Goal: Ask a question

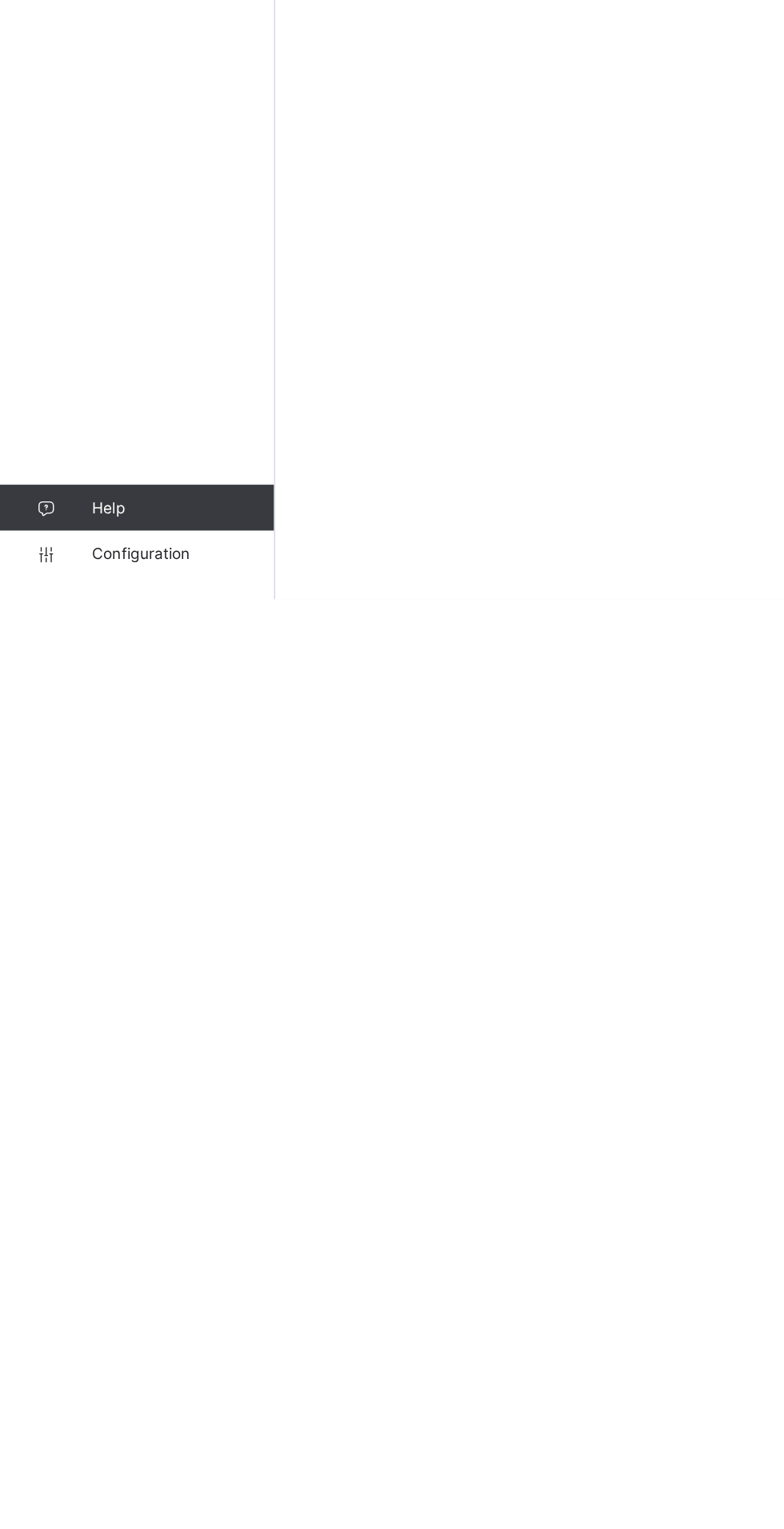
click at [94, 1471] on span "Help" at bounding box center [128, 1465] width 127 height 13
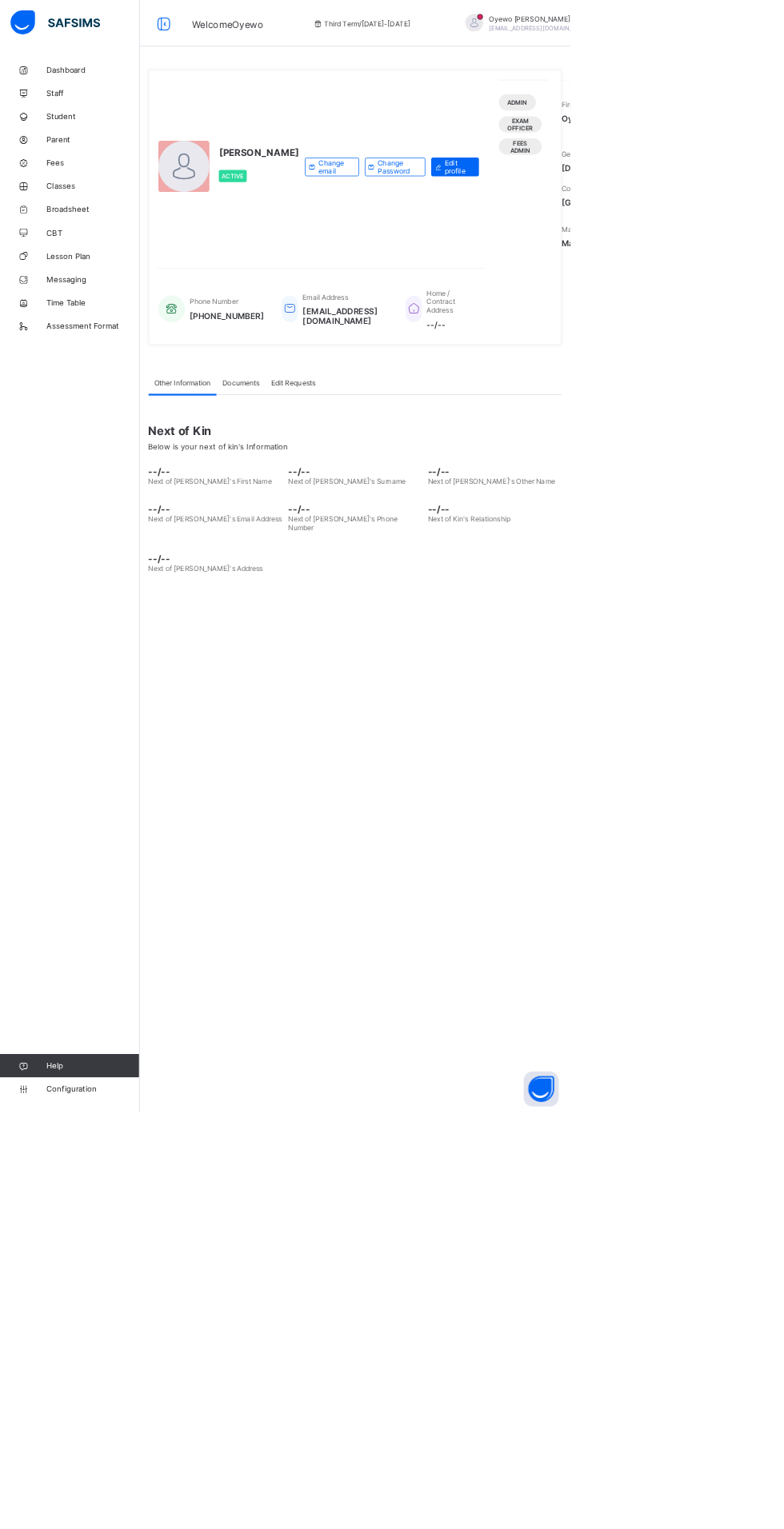
click at [46, 1481] on link "Help" at bounding box center [96, 1465] width 191 height 32
click at [32, 1471] on icon at bounding box center [32, 1466] width 64 height 12
click at [57, 1471] on icon at bounding box center [32, 1466] width 64 height 12
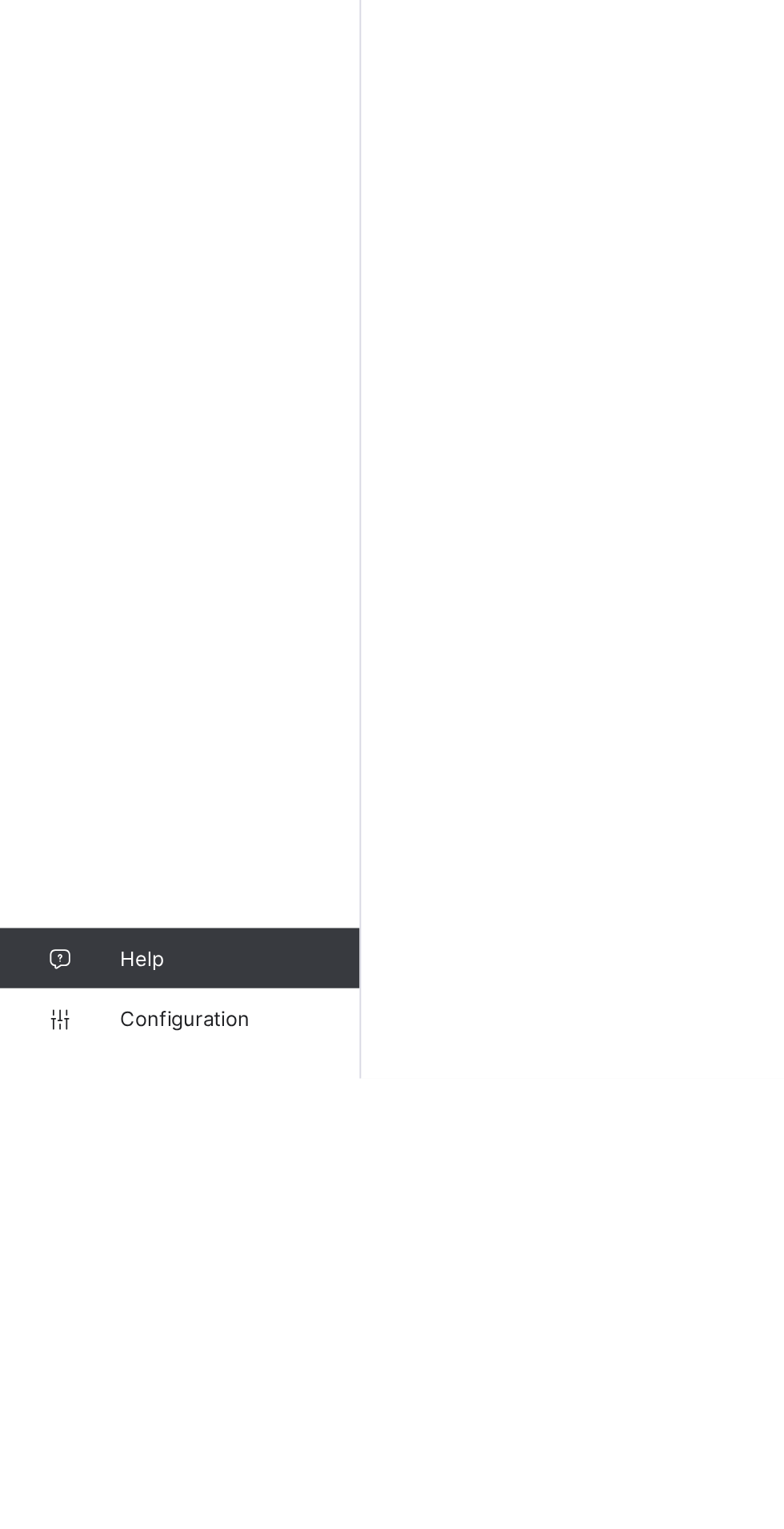
click at [24, 1471] on icon at bounding box center [32, 1466] width 64 height 12
click at [20, 1471] on icon at bounding box center [32, 1466] width 64 height 12
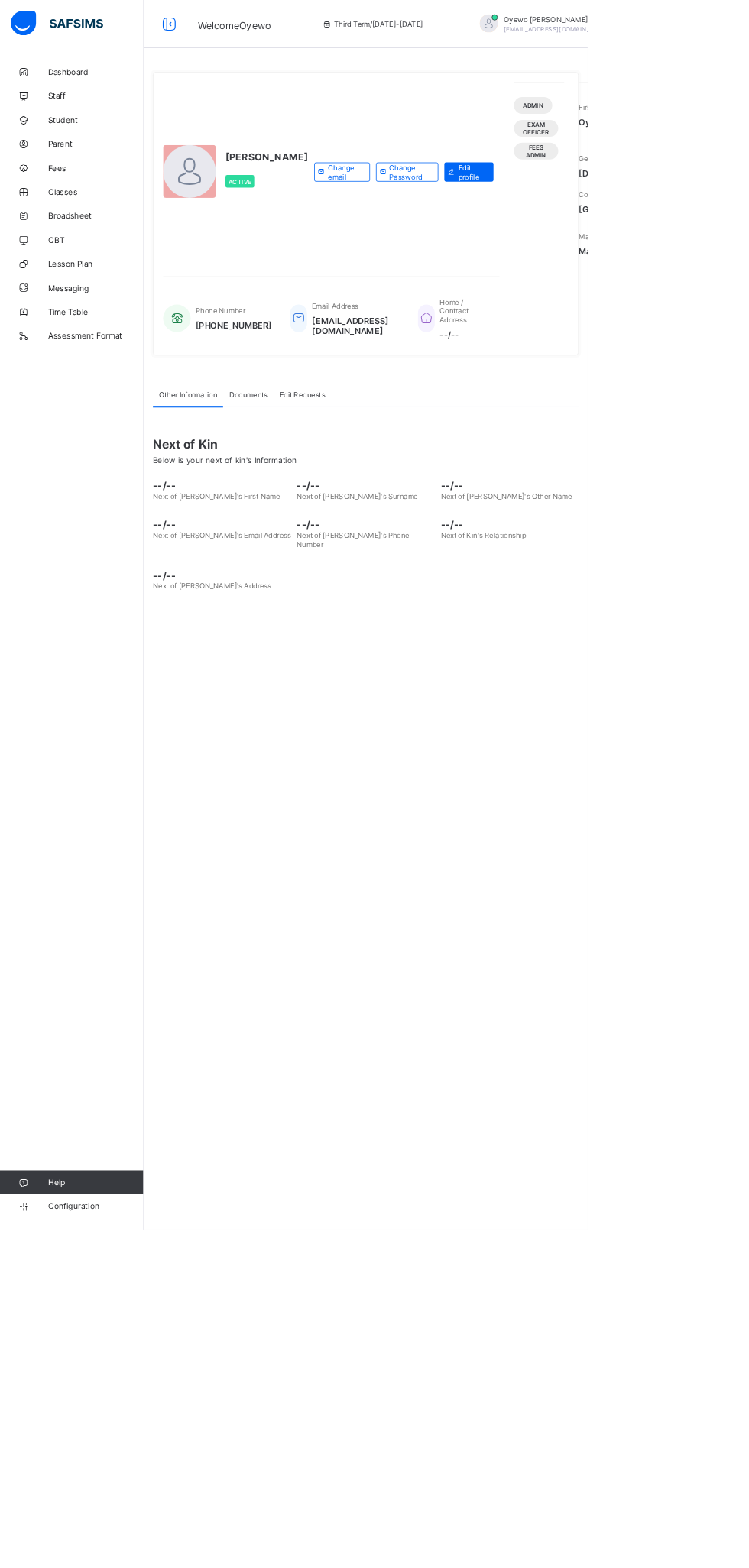
click at [29, 1507] on icon at bounding box center [31, 1507] width 62 height 11
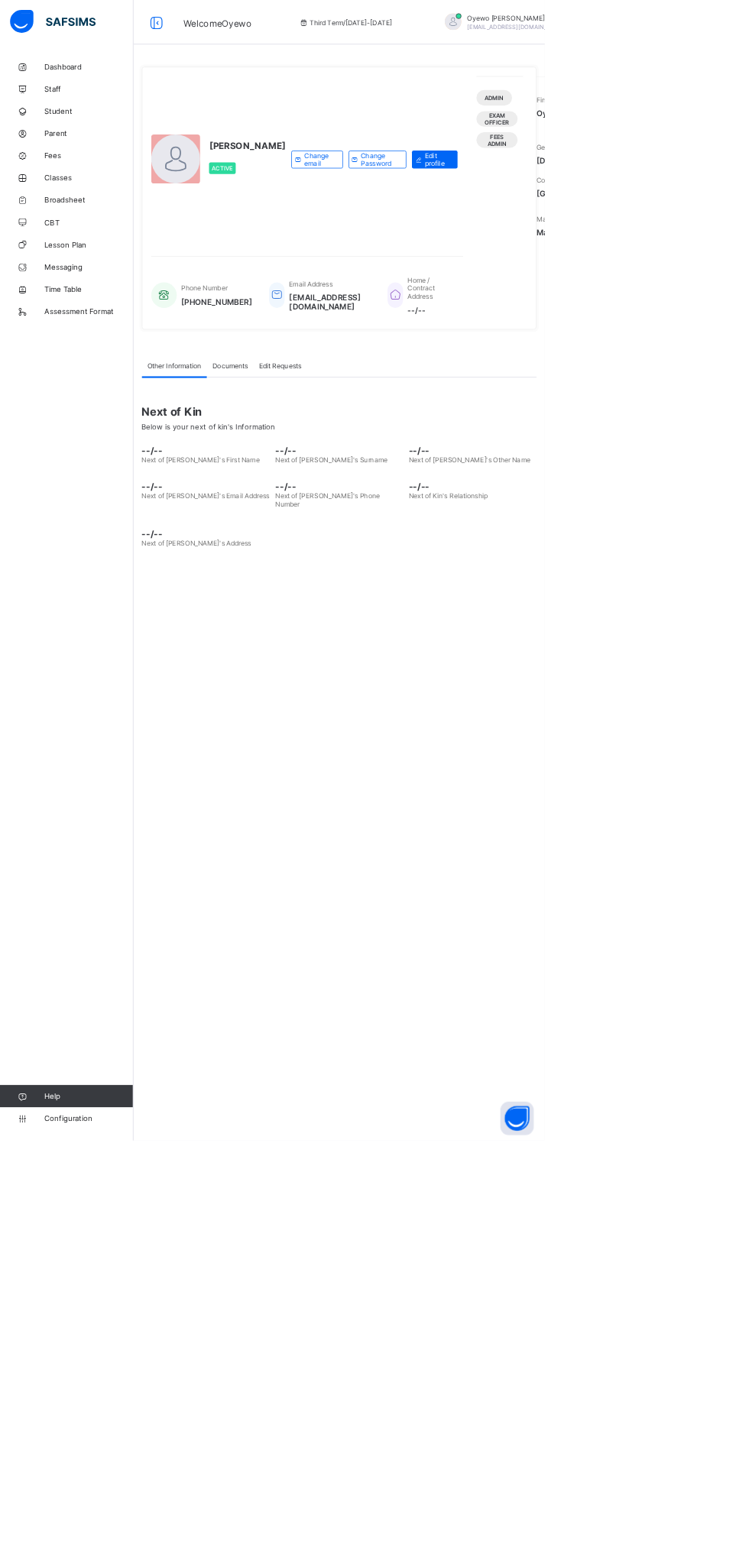
click at [31, 1507] on icon at bounding box center [31, 1507] width 62 height 11
click at [733, 1561] on button "Open asap" at bounding box center [710, 1537] width 46 height 46
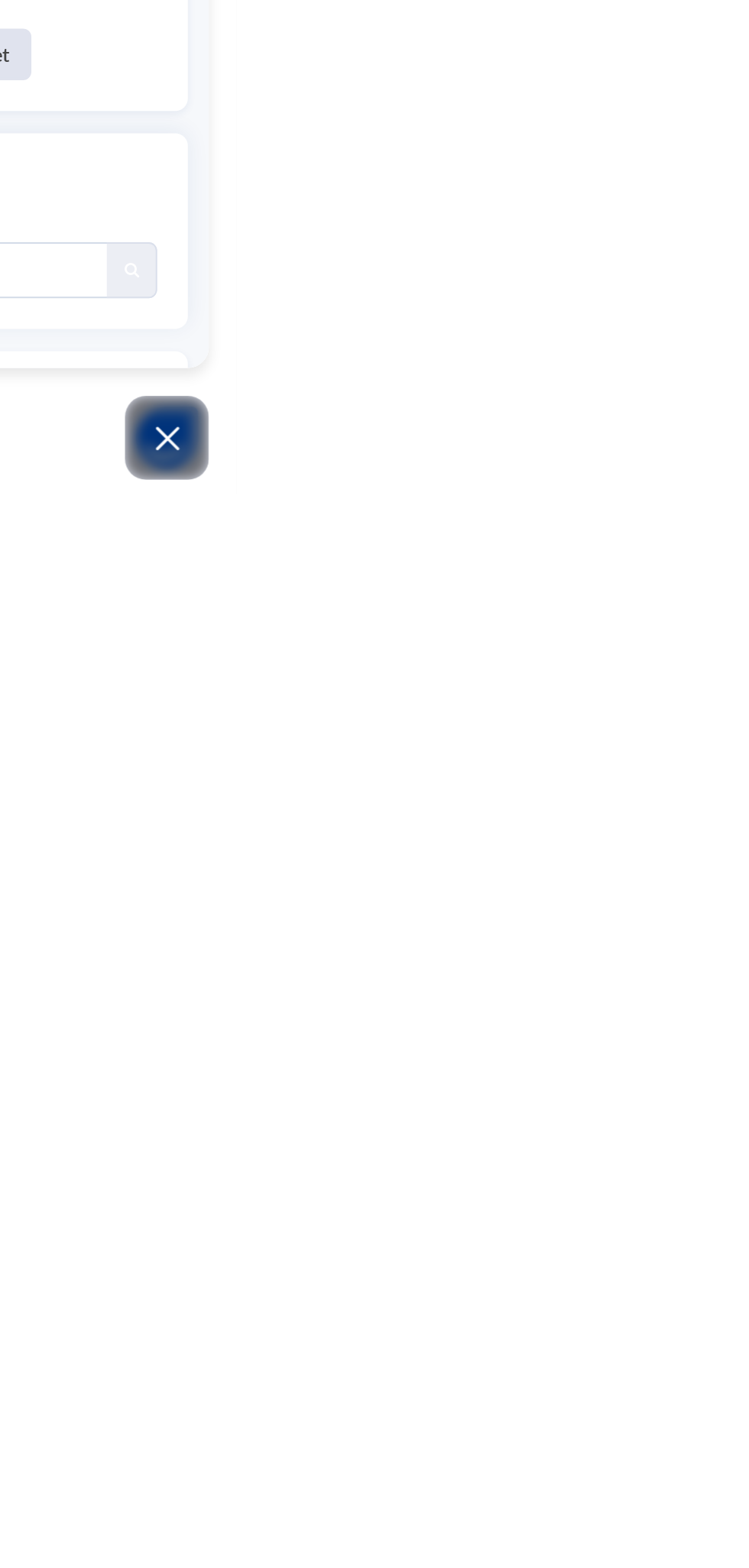
click at [711, 997] on div "Modules Menu" at bounding box center [700, 988] width 19 height 15
click at [733, 1561] on button "Open asap" at bounding box center [710, 1537] width 46 height 46
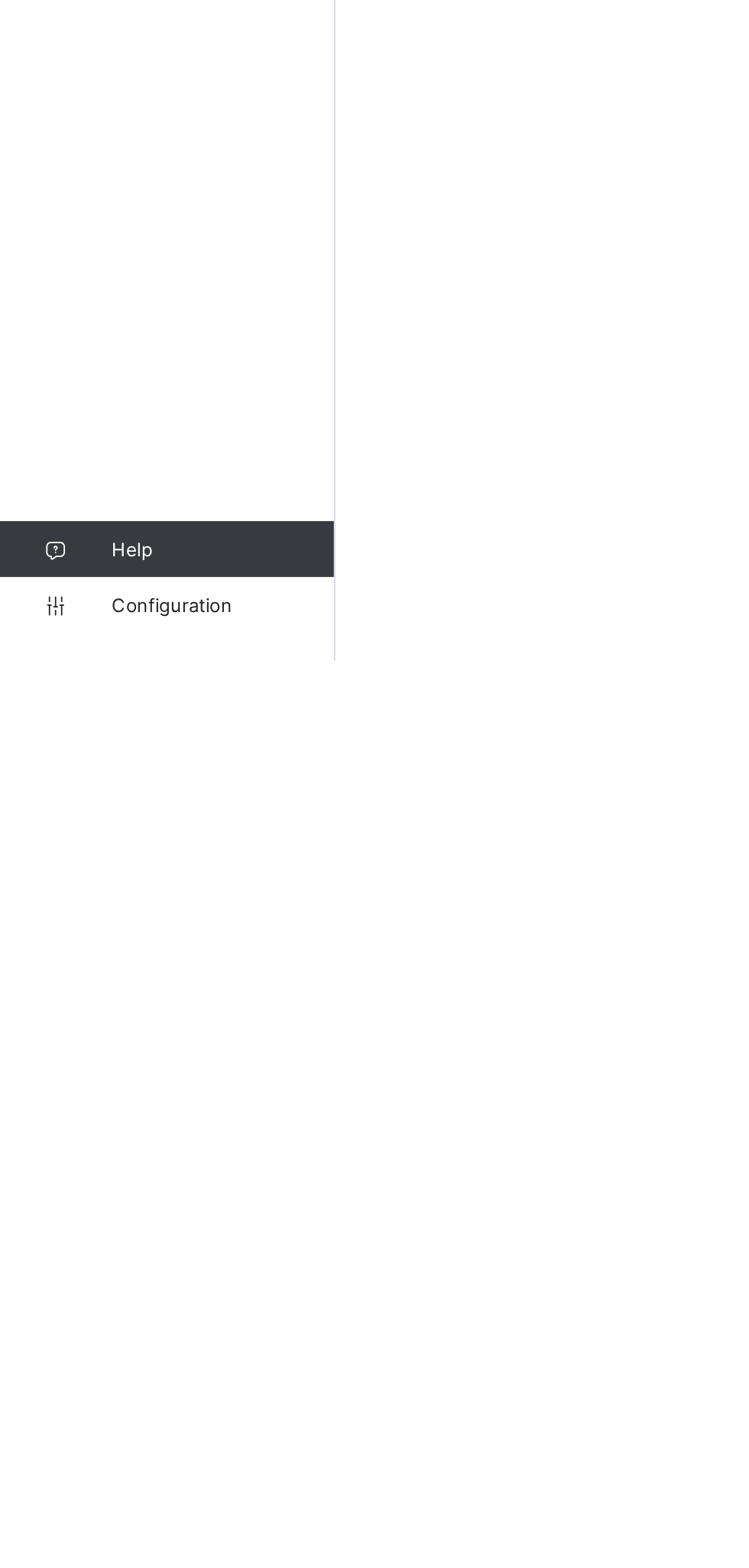
click at [57, 1506] on icon at bounding box center [31, 1507] width 62 height 11
